Goal: Obtain resource: Download file/media

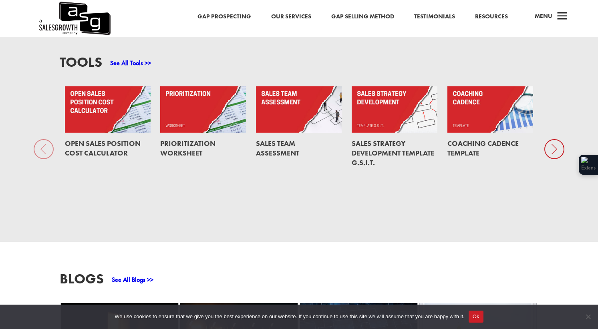
scroll to position [587, 0]
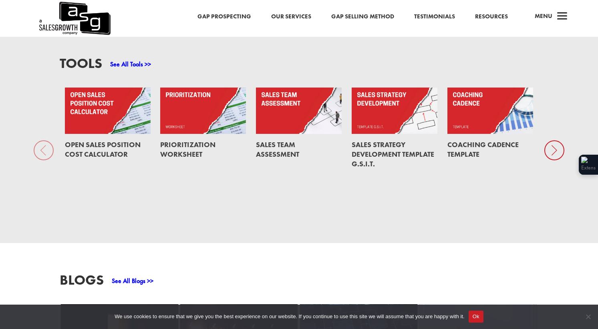
click at [552, 151] on icon at bounding box center [554, 151] width 20 height 20
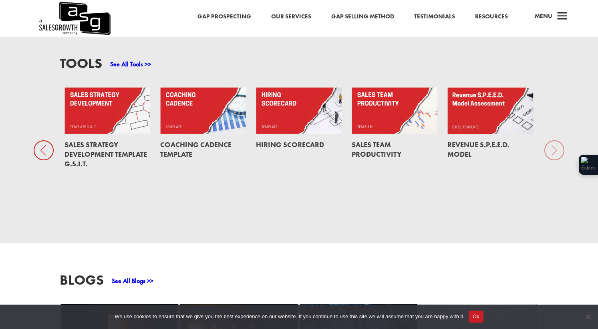
click at [552, 151] on div "Tools See All Tools >> Open Sales Position Cost Calculator Prioritization Works…" at bounding box center [299, 135] width 598 height 217
click at [554, 150] on div "Tools See All Tools >> Open Sales Position Cost Calculator Prioritization Works…" at bounding box center [299, 135] width 598 height 217
drag, startPoint x: 554, startPoint y: 151, endPoint x: 550, endPoint y: 149, distance: 4.6
click at [551, 150] on div "Tools See All Tools >> Open Sales Position Cost Calculator Prioritization Works…" at bounding box center [299, 135] width 598 height 217
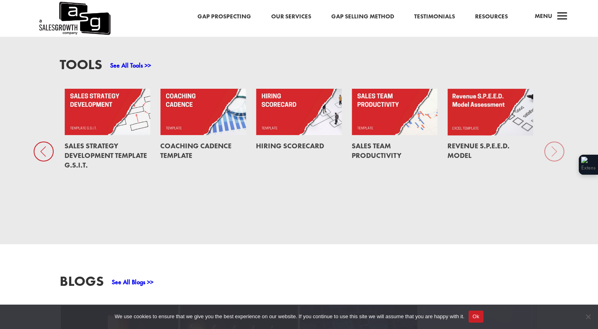
click at [43, 155] on icon at bounding box center [44, 152] width 20 height 20
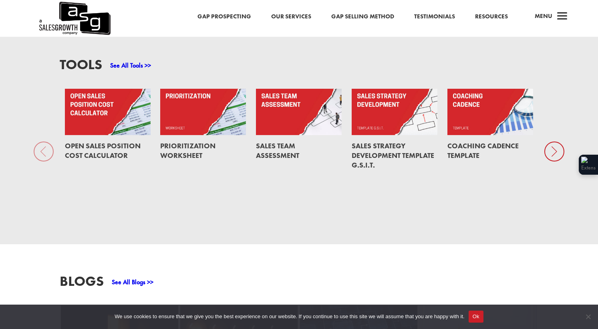
click at [43, 155] on div "Tools See All Tools >> Open Sales Position Cost Calculator Prioritization Works…" at bounding box center [299, 136] width 598 height 217
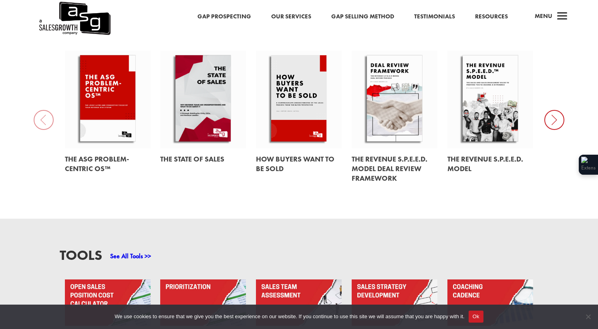
scroll to position [394, 0]
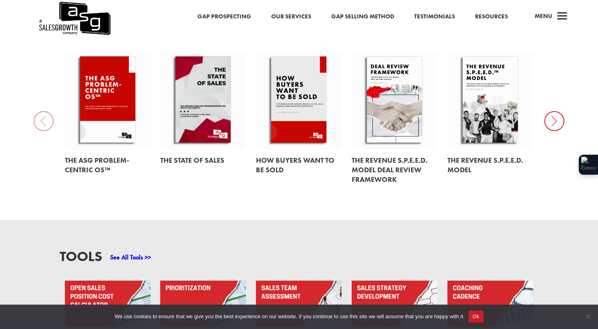
click at [558, 120] on icon at bounding box center [554, 121] width 20 height 20
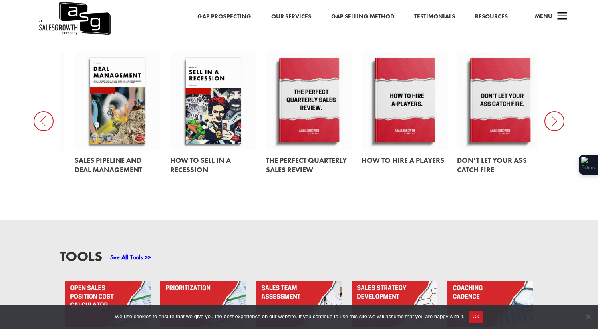
click at [558, 120] on icon at bounding box center [554, 121] width 20 height 20
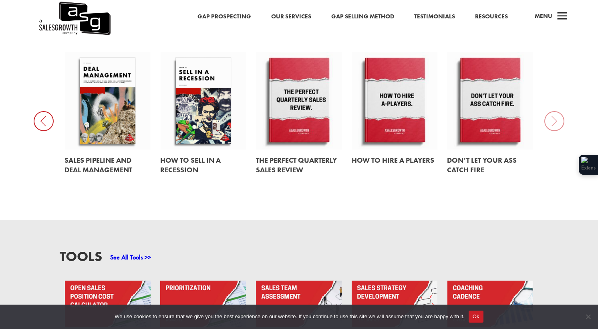
click at [42, 125] on icon at bounding box center [44, 121] width 20 height 20
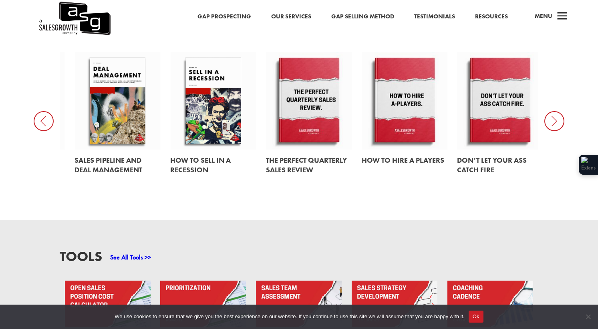
click at [42, 125] on icon at bounding box center [44, 121] width 20 height 20
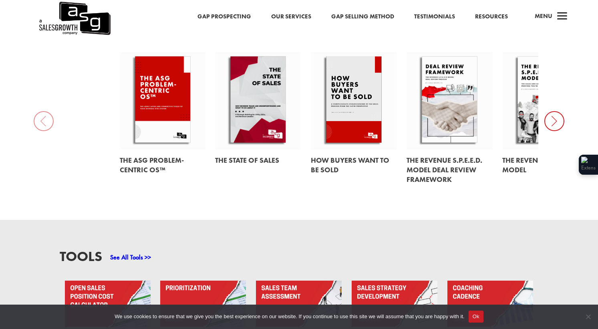
drag, startPoint x: 98, startPoint y: 160, endPoint x: 428, endPoint y: 0, distance: 366.5
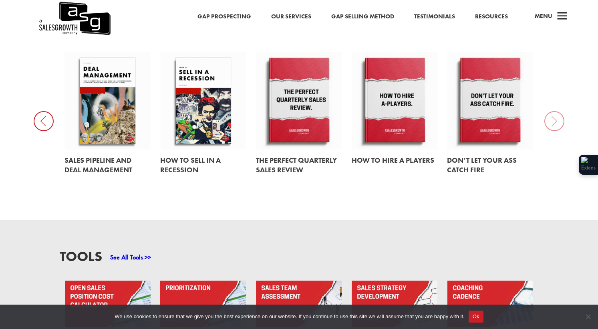
click at [116, 102] on link at bounding box center [107, 101] width 86 height 98
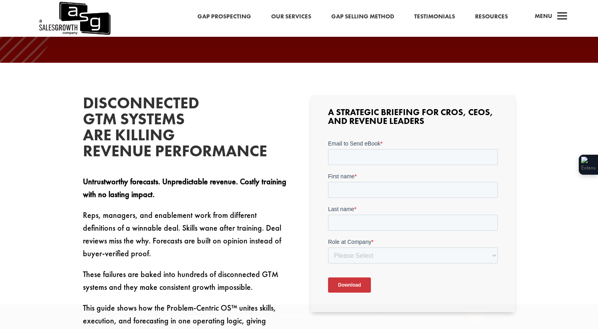
scroll to position [197, 0]
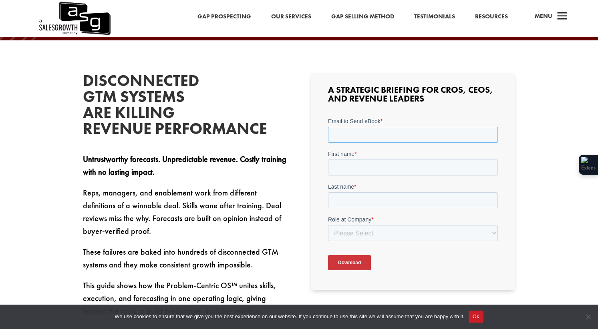
click at [354, 133] on input "Email to Send eBook *" at bounding box center [413, 134] width 170 height 16
type input "[EMAIL_ADDRESS][DOMAIN_NAME]"
click at [363, 165] on input "First name *" at bounding box center [413, 167] width 170 height 16
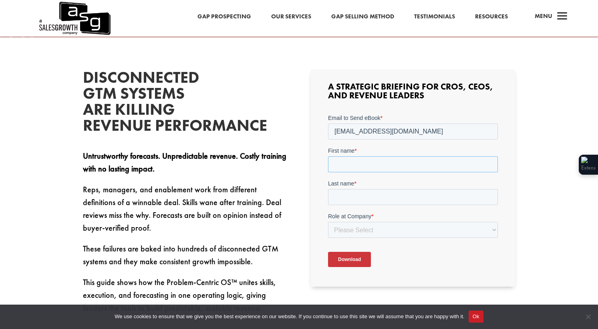
type input "[PERSON_NAME]"
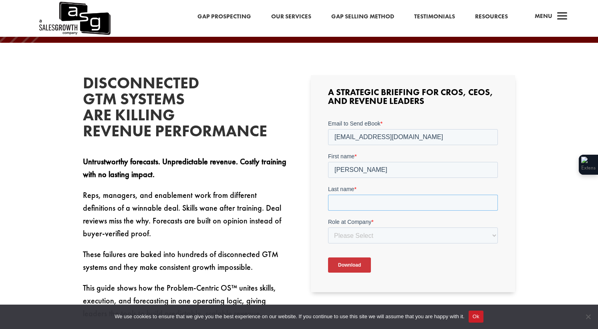
click at [365, 205] on input "Last name *" at bounding box center [413, 203] width 170 height 16
type input "Inouye"
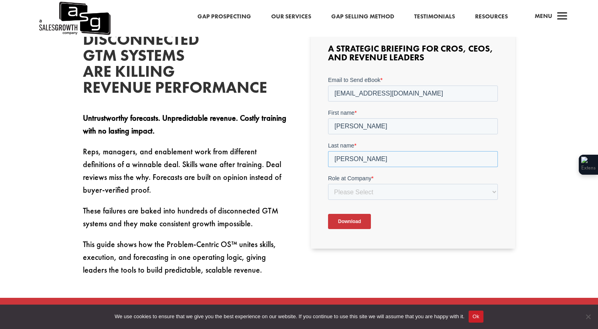
scroll to position [247, 0]
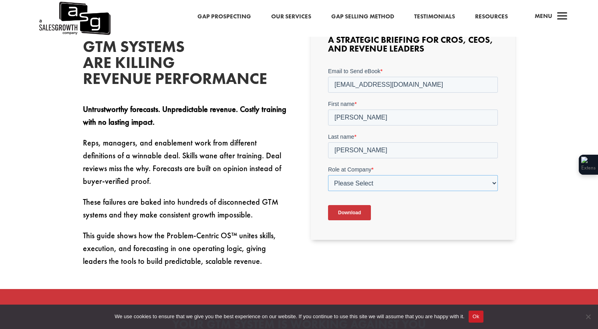
click at [366, 183] on select "Please Select C-Level (CRO, CSO, etc) Senior Leadership (VP of Sales, VP of Ena…" at bounding box center [413, 183] width 170 height 16
select select "Director/Manager (Sales Director, Regional Sales Manager, etc)"
click at [328, 175] on select "Please Select C-Level (CRO, CSO, etc) Senior Leadership (VP of Sales, VP of Ena…" at bounding box center [413, 183] width 170 height 16
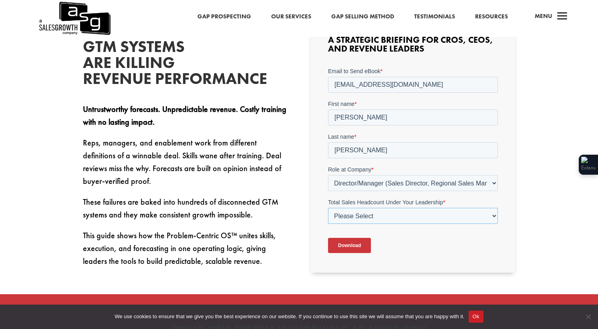
click at [366, 219] on select "Please Select Just Me 1-9 10-19 20-49 50-99 100+" at bounding box center [413, 216] width 170 height 16
click at [328, 208] on select "Please Select Just Me 1-9 10-19 20-49 50-99 100+" at bounding box center [413, 216] width 170 height 16
click at [370, 219] on select "Please Select Just Me 1-9 10-19 20-49 50-99 100+" at bounding box center [413, 216] width 170 height 16
select select "10-19"
click at [328, 208] on select "Please Select Just Me 1-9 10-19 20-49 50-99 100+" at bounding box center [413, 216] width 170 height 16
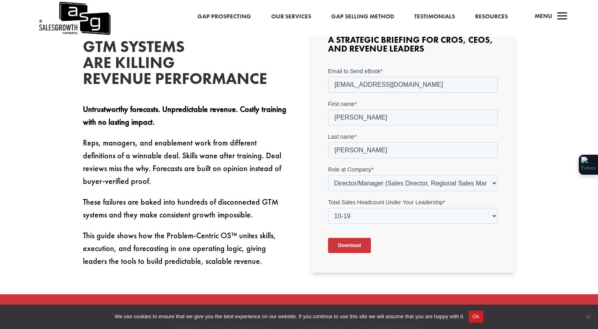
click at [353, 246] on input "Download" at bounding box center [349, 245] width 43 height 15
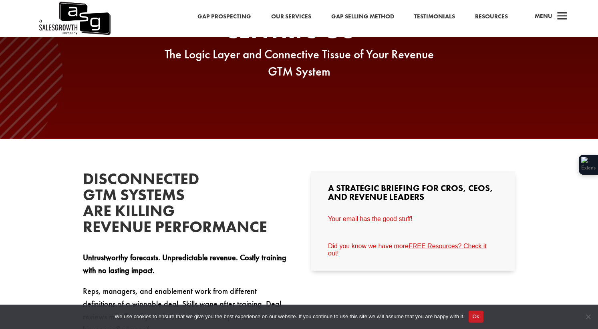
scroll to position [0, 0]
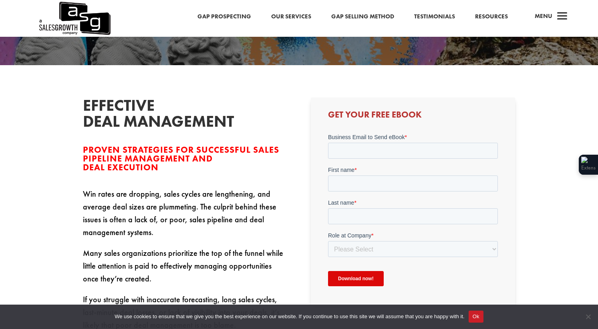
scroll to position [178, 0]
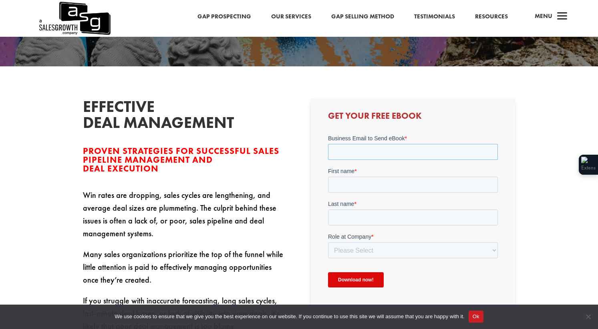
click at [396, 153] on input "Business Email to Send eBook *" at bounding box center [413, 152] width 170 height 16
type input "jinouye@arri.com"
click at [360, 185] on input "First name *" at bounding box center [413, 185] width 170 height 16
type input "Jason"
click at [348, 215] on input "Last name *" at bounding box center [413, 218] width 170 height 16
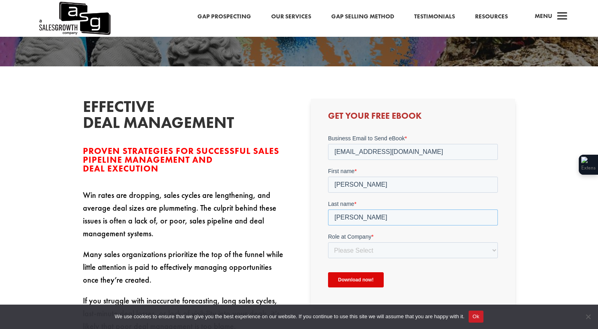
type input "[PERSON_NAME]"
click at [364, 247] on select "Please Select C-Level (CRO, CSO, etc) Senior Leadership (VP of Sales, VP of Ena…" at bounding box center [413, 251] width 170 height 16
select select "Director/Manager (Sales Director, Regional Sales Manager, etc)"
click at [328, 243] on select "Please Select C-Level (CRO, CSO, etc) Senior Leadership (VP of Sales, VP of Ena…" at bounding box center [413, 251] width 170 height 16
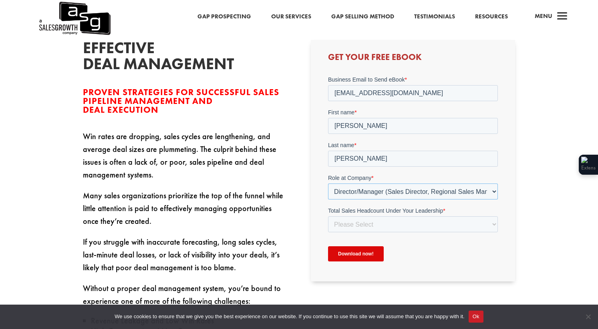
scroll to position [241, 0]
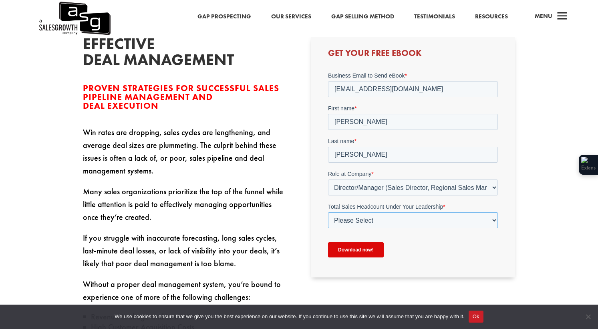
click at [349, 221] on select "Please Select Just Me 1-9 10-19 20-49 50-99 100+" at bounding box center [413, 221] width 170 height 16
select select "1-9"
click at [328, 213] on select "Please Select Just Me 1-9 10-19 20-49 50-99 100+" at bounding box center [413, 221] width 170 height 16
click at [390, 91] on input "jinouye@arri.com" at bounding box center [413, 89] width 170 height 16
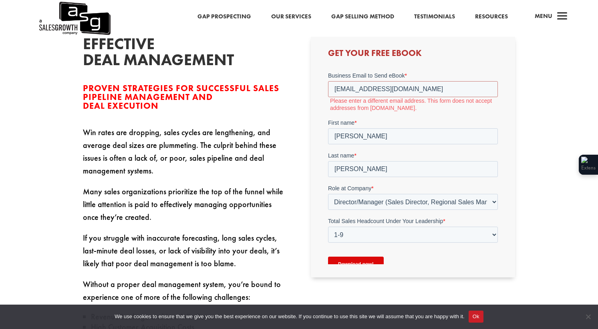
click at [354, 251] on div "Download now!" at bounding box center [413, 264] width 170 height 29
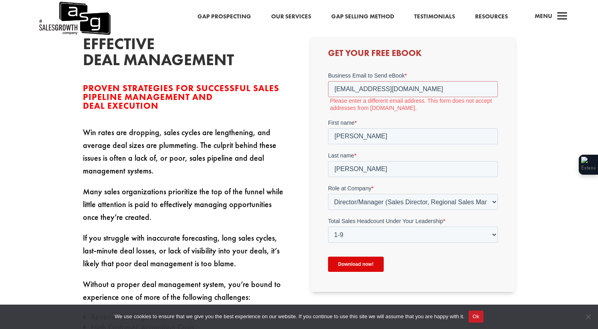
click at [352, 263] on input "Download now!" at bounding box center [356, 264] width 56 height 15
click at [410, 88] on input "jasoninouye@gmail.com" at bounding box center [413, 89] width 170 height 16
type input "jinouye@arri.com"
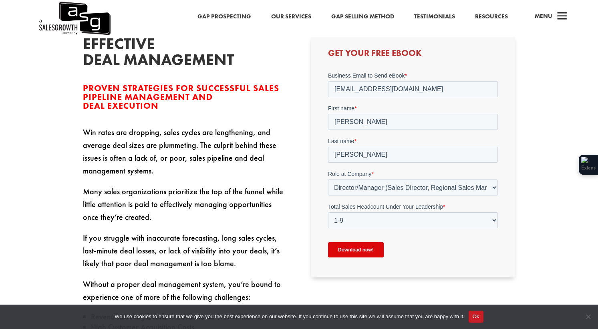
click at [355, 247] on input "Download now!" at bounding box center [356, 250] width 56 height 15
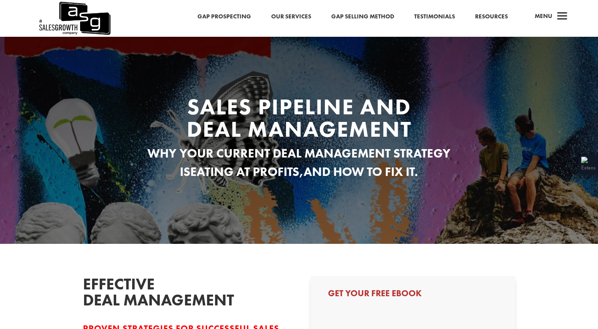
scroll to position [241, 0]
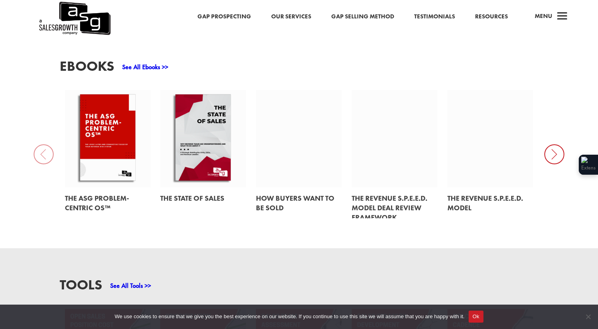
scroll to position [354, 0]
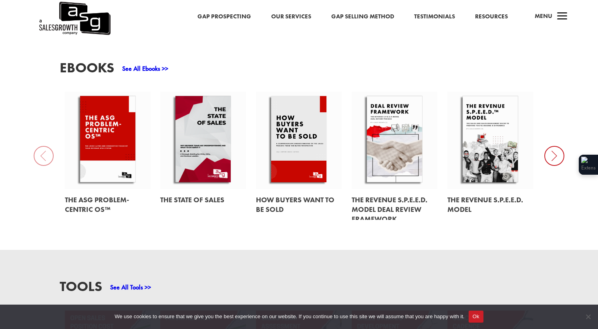
click at [550, 153] on icon at bounding box center [554, 156] width 20 height 20
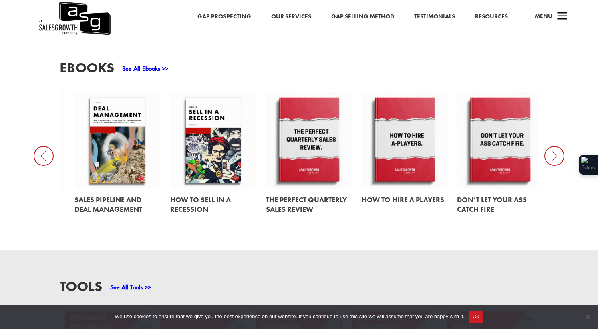
click at [200, 143] on link at bounding box center [213, 141] width 86 height 98
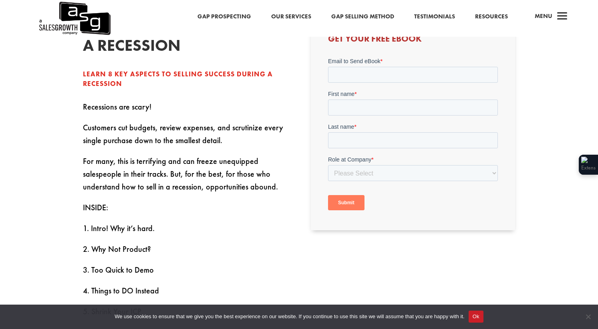
scroll to position [221, 0]
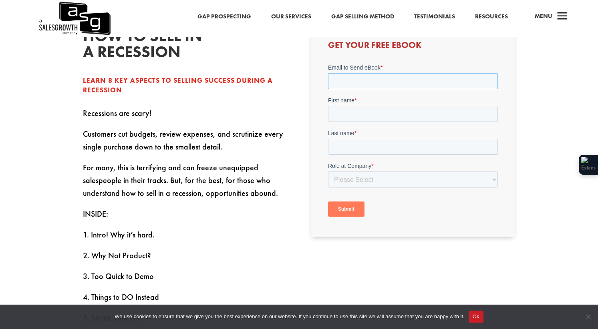
click at [340, 84] on input "Email to Send eBook *" at bounding box center [413, 81] width 170 height 16
type input "jinouye@arri.com"
click at [376, 111] on input "First name *" at bounding box center [413, 114] width 170 height 16
type input "Jason"
click at [353, 151] on input "Last name *" at bounding box center [413, 147] width 170 height 16
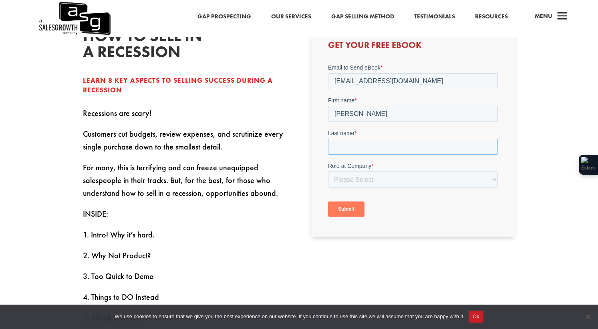
type input "[PERSON_NAME]"
click at [385, 178] on select "Please Select C-Level (CRO, CSO, etc) Senior Leadership (VP of Sales, VP of Ena…" at bounding box center [413, 180] width 170 height 16
select select "Director/Manager (Sales Director, Regional Sales Manager, etc)"
click at [328, 172] on select "Please Select C-Level (CRO, CSO, etc) Senior Leadership (VP of Sales, VP of Ena…" at bounding box center [413, 180] width 170 height 16
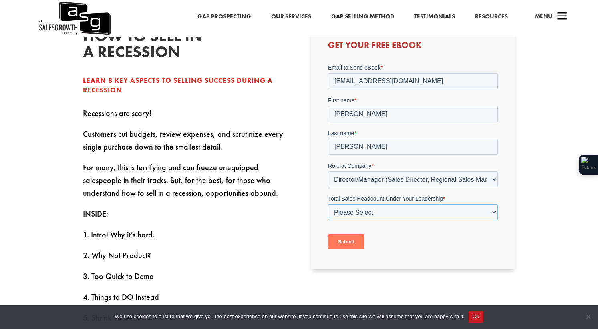
click at [367, 212] on select "Please Select Just Me 1-9 10-19 20-49 50-99 100+" at bounding box center [413, 213] width 170 height 16
select select "1-9"
click at [328, 205] on select "Please Select Just Me 1-9 10-19 20-49 50-99 100+" at bounding box center [413, 213] width 170 height 16
click at [345, 243] on input "Submit" at bounding box center [346, 242] width 36 height 15
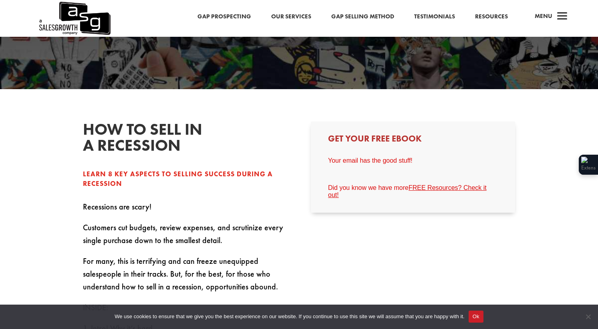
scroll to position [125, 0]
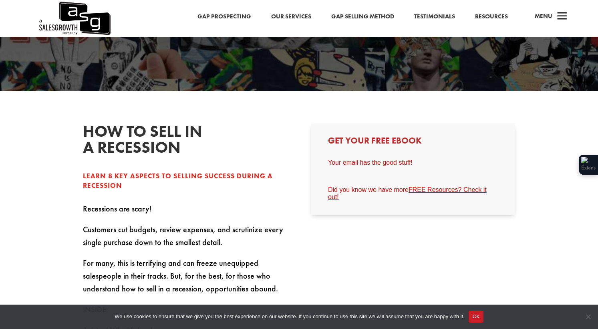
click at [225, 17] on link "Gap Prospecting" at bounding box center [224, 17] width 54 height 10
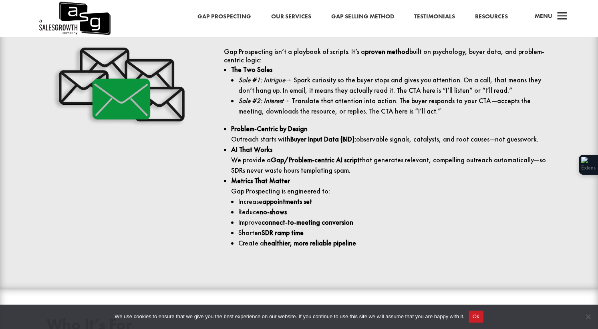
scroll to position [981, 0]
click at [359, 16] on link "Gap Selling Method" at bounding box center [362, 17] width 63 height 10
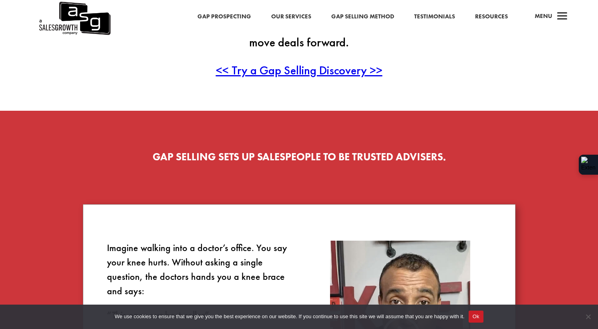
click at [273, 73] on span "<< Try a Gap Selling Discovery >>" at bounding box center [299, 70] width 167 height 16
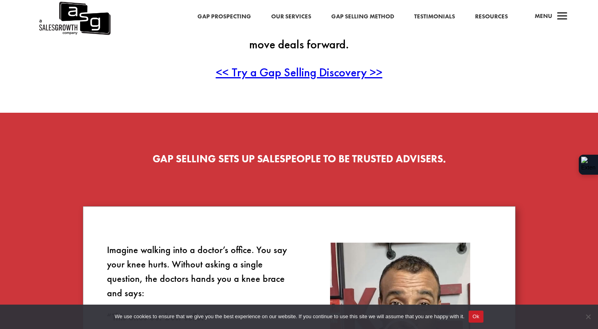
scroll to position [309, 0]
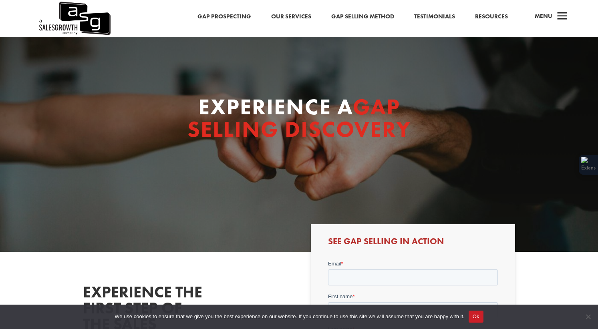
click at [489, 16] on link "Resources" at bounding box center [491, 17] width 33 height 10
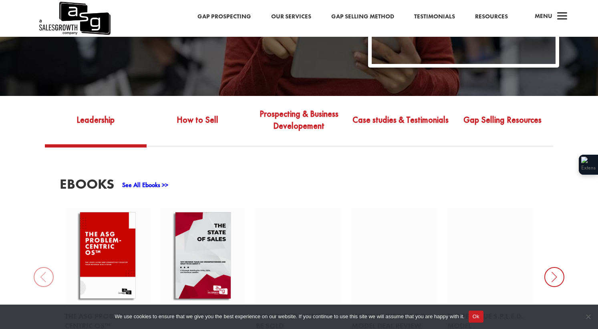
scroll to position [242, 0]
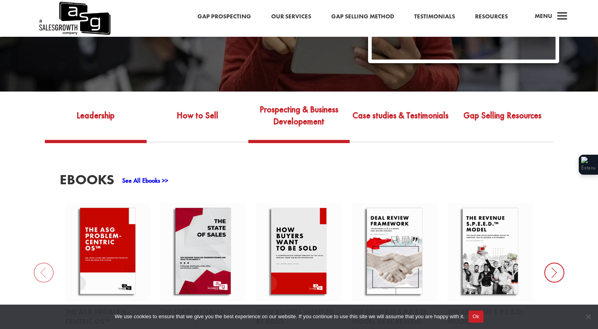
click at [292, 113] on link "Prospecting & Business Developement" at bounding box center [299, 121] width 102 height 38
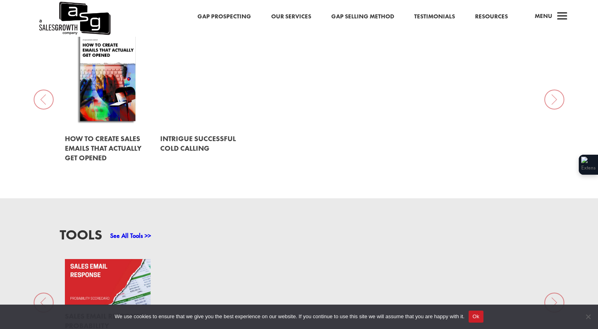
scroll to position [414, 0]
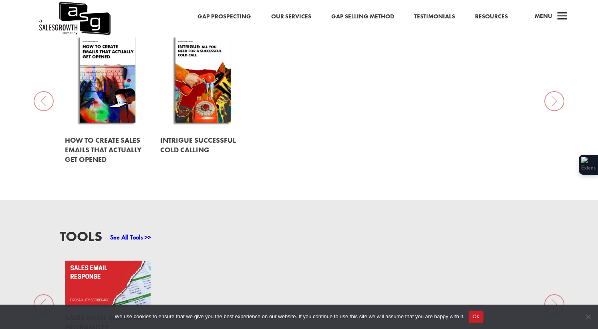
click at [97, 143] on link at bounding box center [108, 150] width 86 height 40
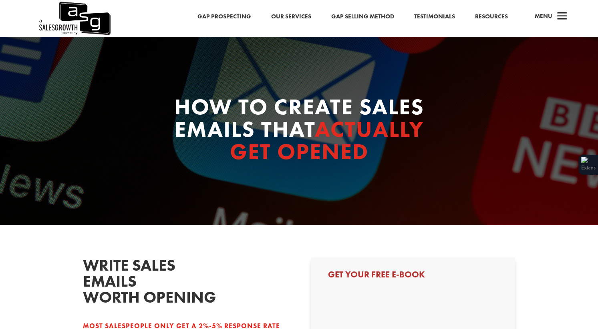
select select "Director/Manager (Sales Director, Regional Sales Manager, etc)"
select select "1-9"
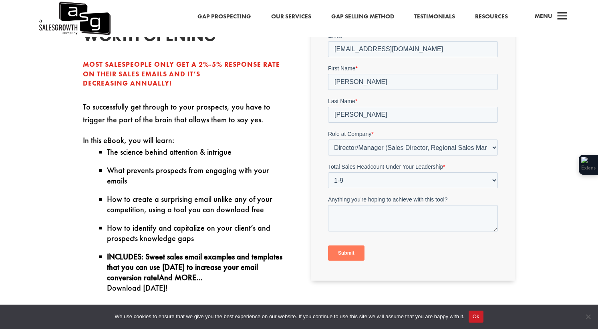
scroll to position [265, 0]
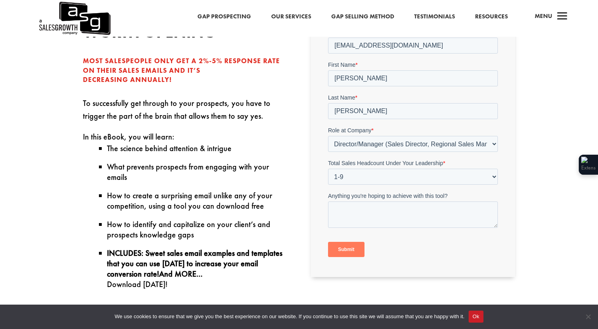
click at [341, 249] on input "Submit" at bounding box center [346, 249] width 36 height 15
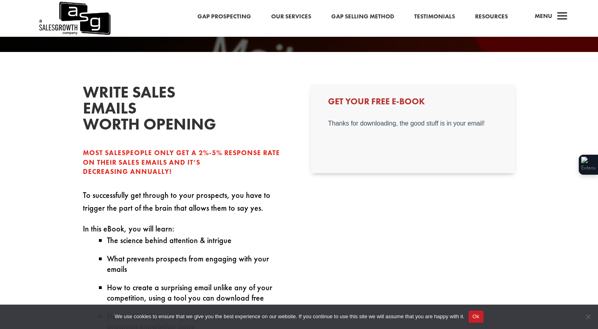
scroll to position [170, 0]
